Goal: Task Accomplishment & Management: Complete application form

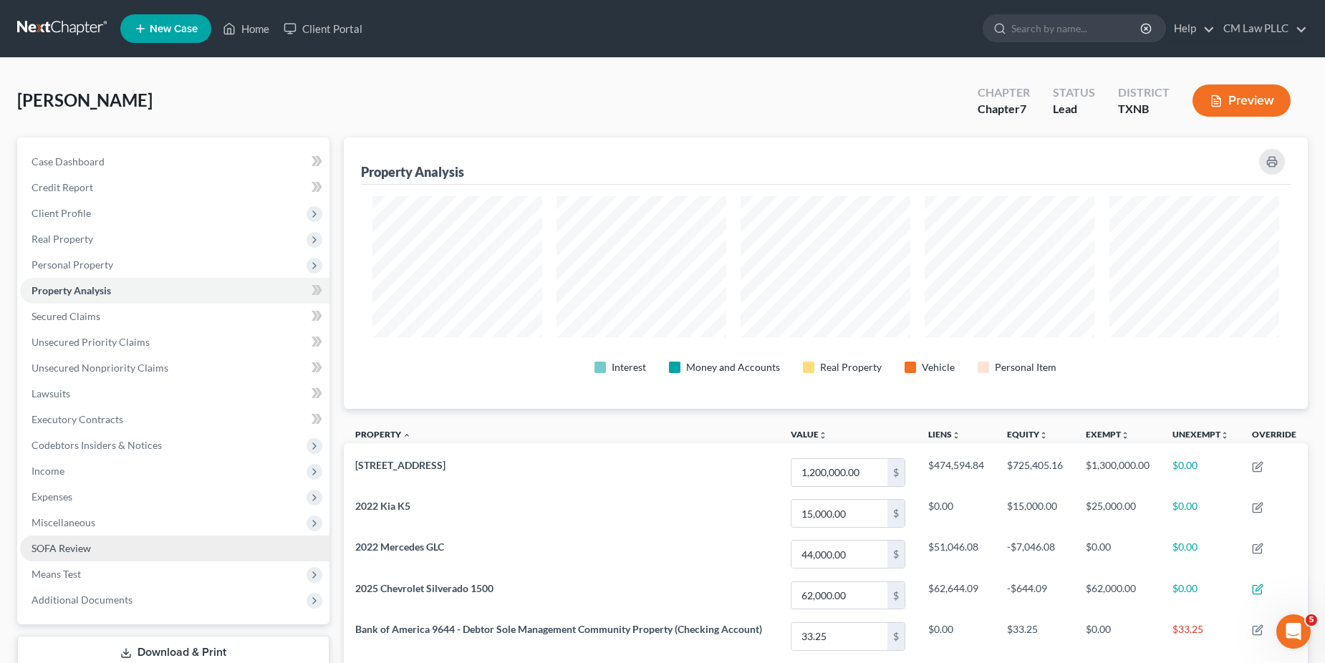
click at [86, 551] on span "SOFA Review" at bounding box center [61, 548] width 59 height 12
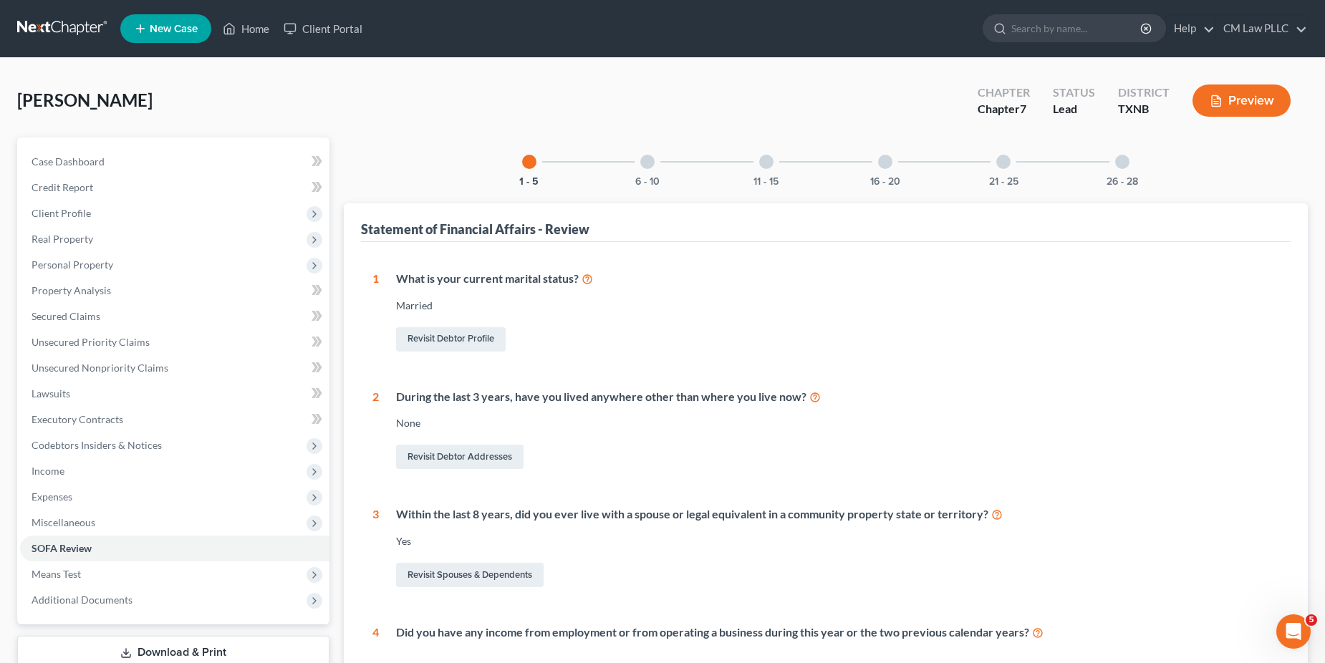
click at [996, 160] on div "21 - 25" at bounding box center [1003, 162] width 49 height 49
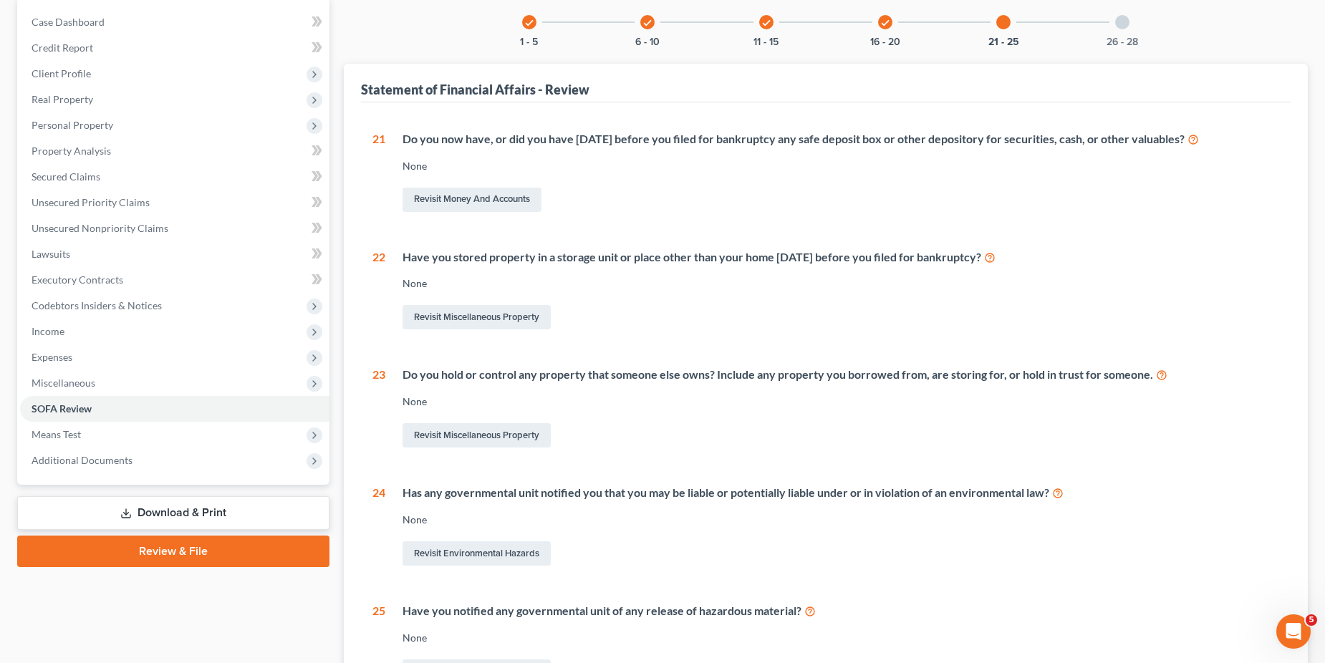
scroll to position [143, 0]
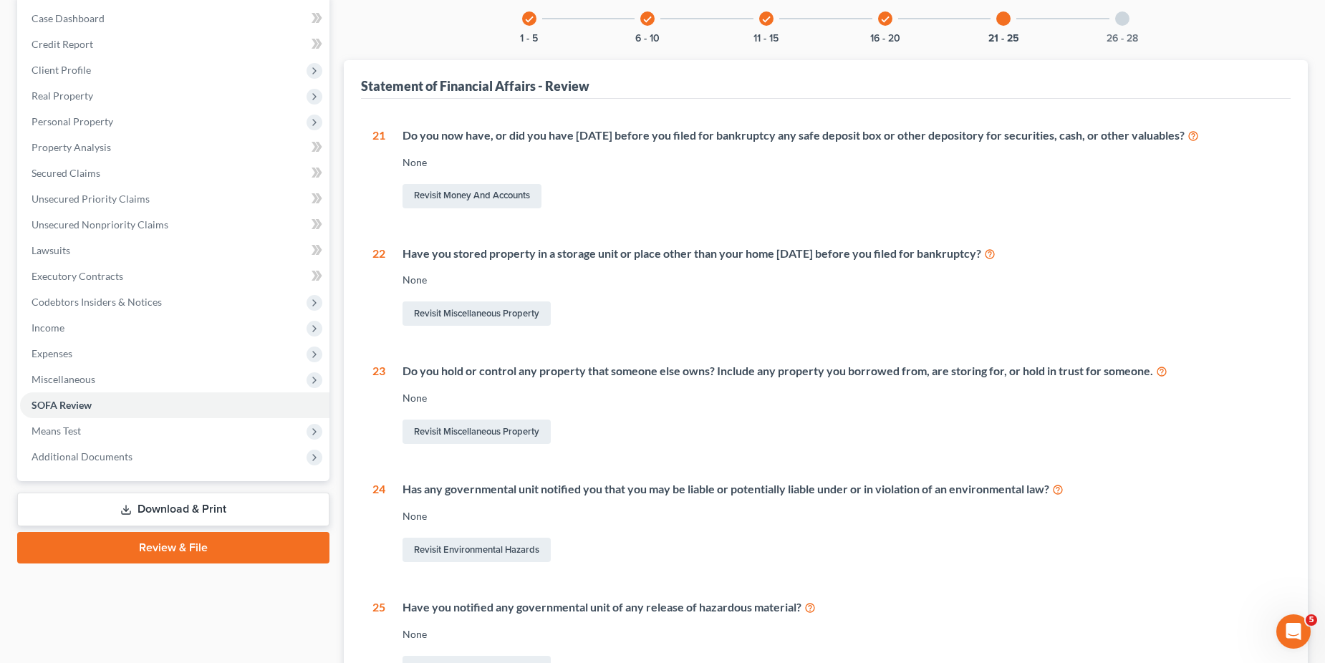
click at [881, 16] on icon "check" at bounding box center [885, 19] width 10 height 10
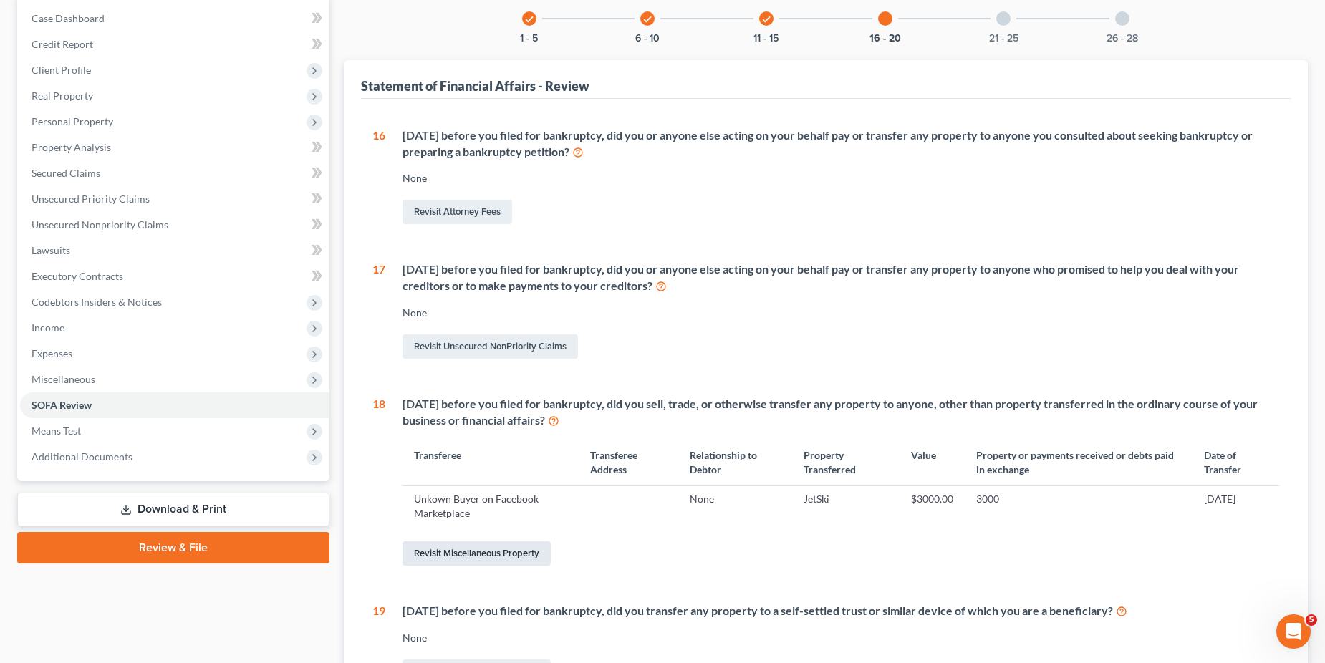
click at [486, 552] on link "Revisit Miscellaneous Property" at bounding box center [477, 554] width 148 height 24
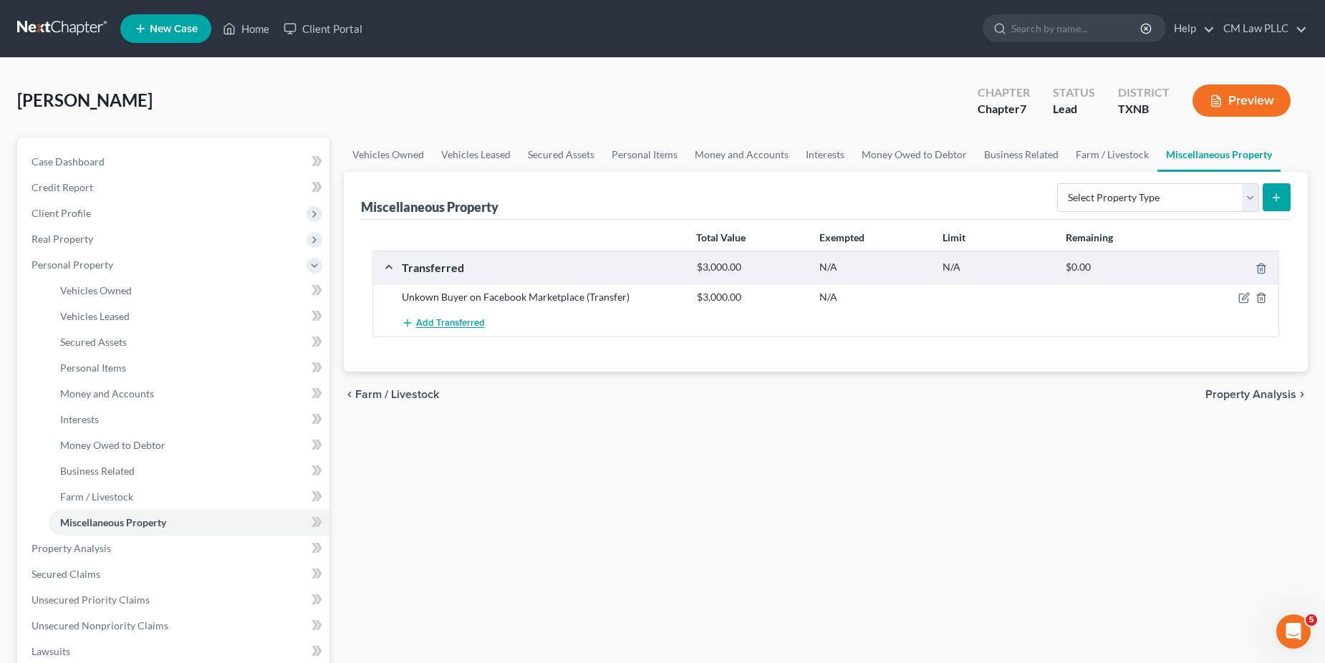
click at [443, 320] on span "Add Transferred" at bounding box center [450, 323] width 69 height 11
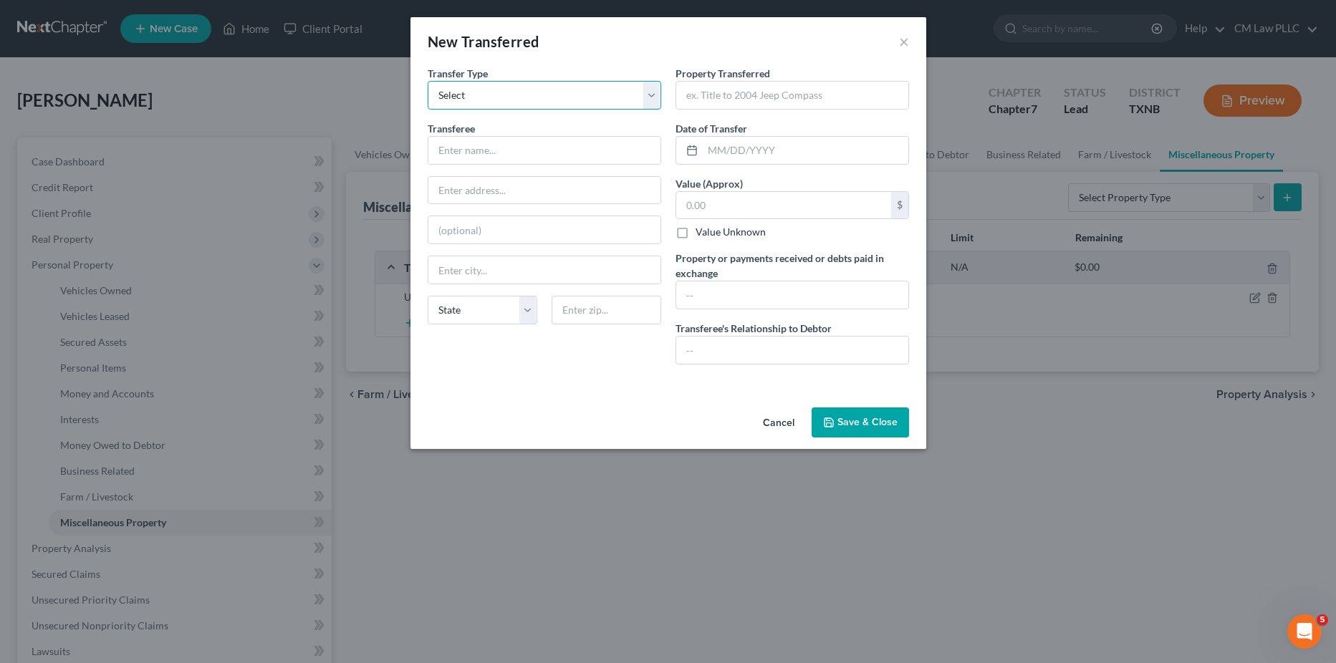
click at [654, 94] on select "Select Ordinary ([DATE]) [DATE]" at bounding box center [545, 95] width 234 height 29
select select "Ordinary ([DATE])"
click at [428, 81] on select "Select Ordinary ([DATE]) [DATE]" at bounding box center [545, 95] width 234 height 29
click at [477, 149] on input "text" at bounding box center [544, 150] width 232 height 27
type input "Unknown Buyer on Poshmark"
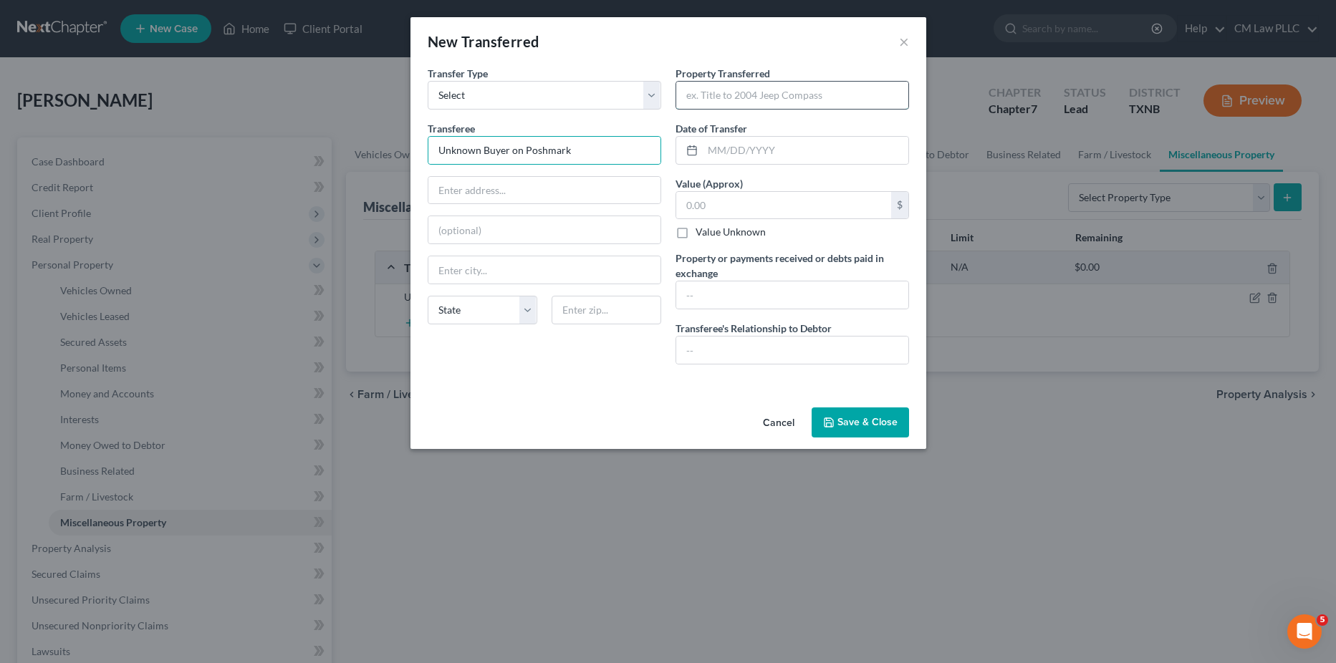
click at [749, 94] on input "text" at bounding box center [792, 95] width 232 height 27
type input "Clothes"
click at [728, 146] on input "text" at bounding box center [806, 150] width 206 height 27
click at [714, 200] on input "text" at bounding box center [783, 205] width 215 height 27
type input "65.40"
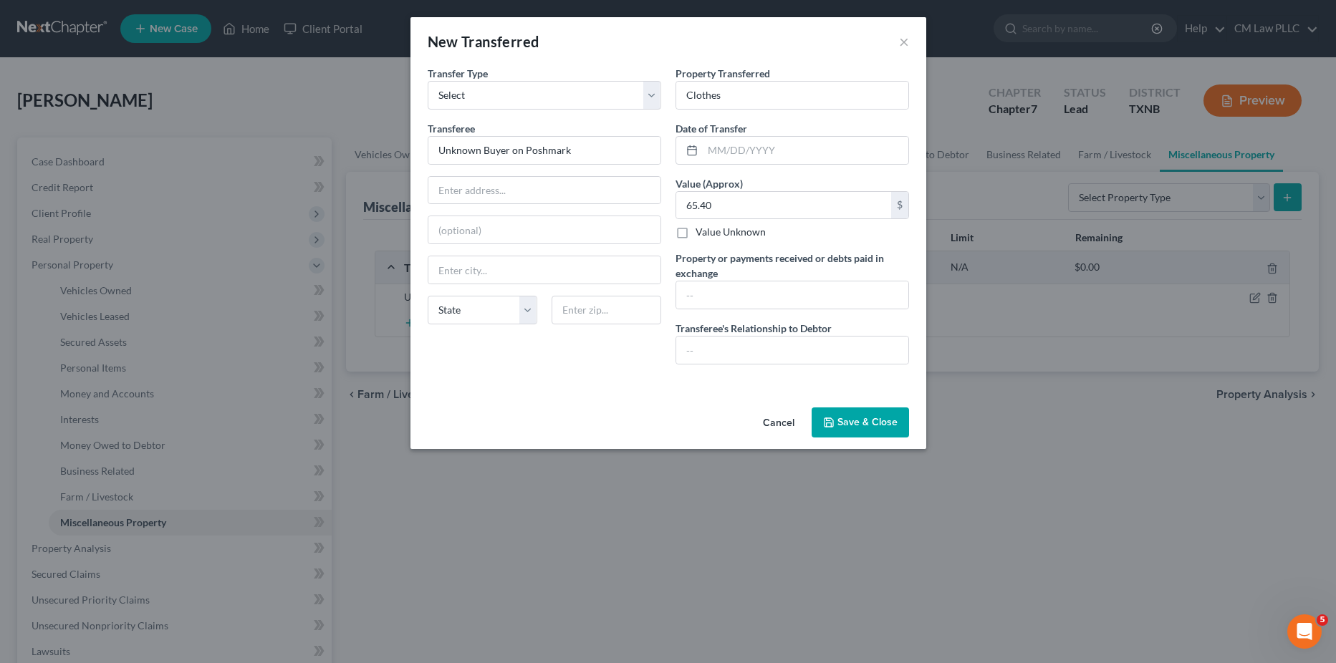
click at [855, 420] on button "Save & Close" at bounding box center [860, 423] width 97 height 30
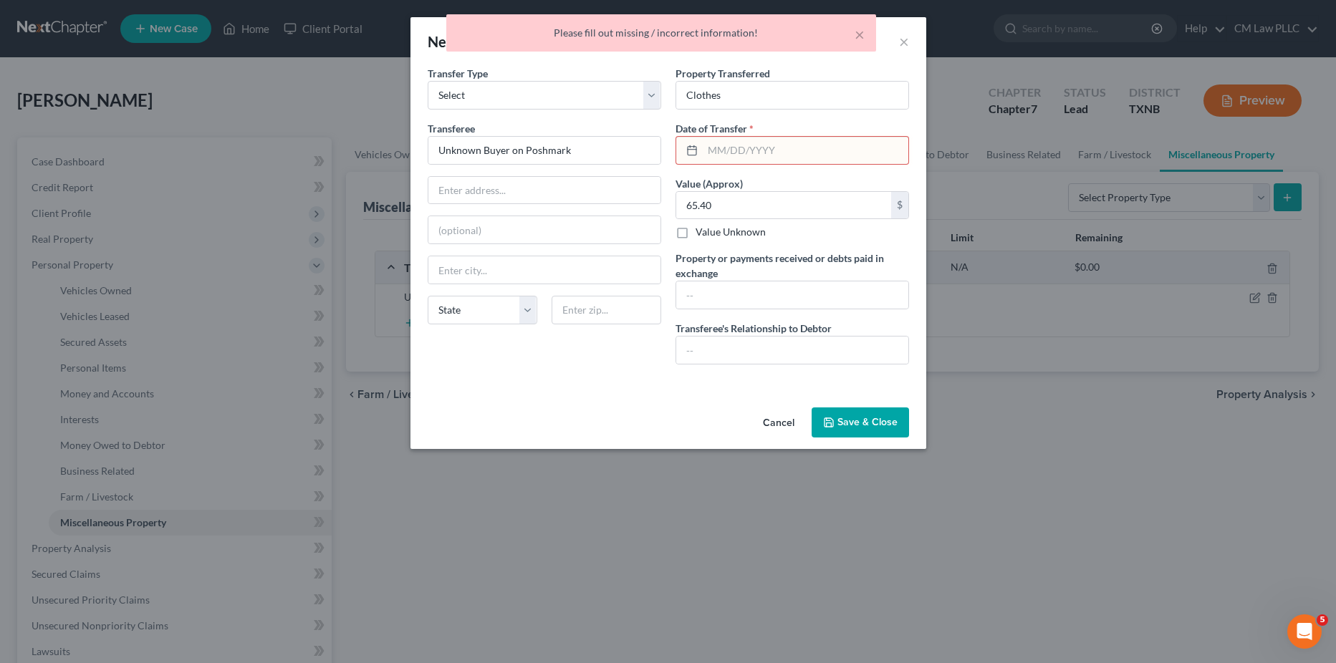
click at [724, 153] on input "text" at bounding box center [806, 150] width 206 height 27
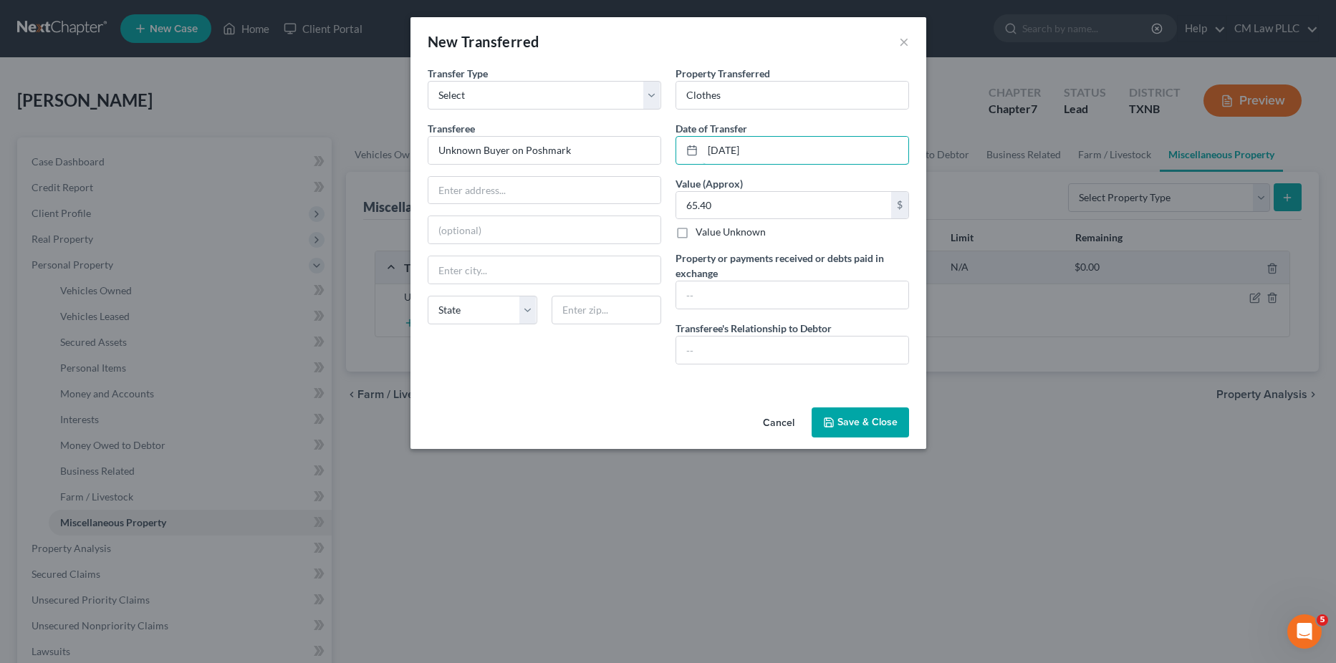
type input "[DATE]"
click at [865, 418] on button "Save & Close" at bounding box center [860, 423] width 97 height 30
